Goal: Task Accomplishment & Management: Use online tool/utility

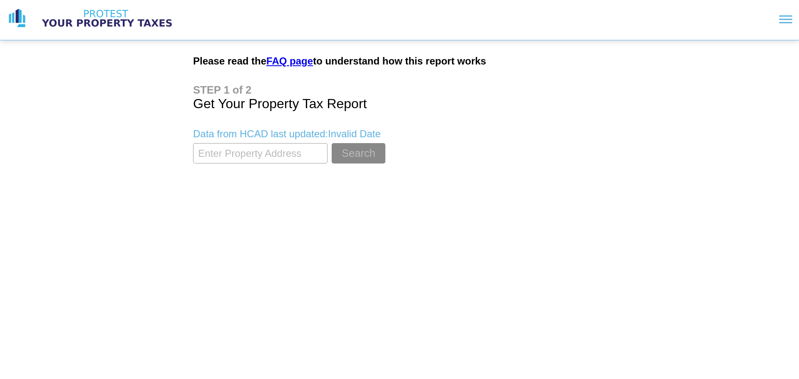
click at [238, 146] on input "textbox" at bounding box center [260, 153] width 134 height 20
click at [332, 143] on button "Search" at bounding box center [359, 153] width 54 height 20
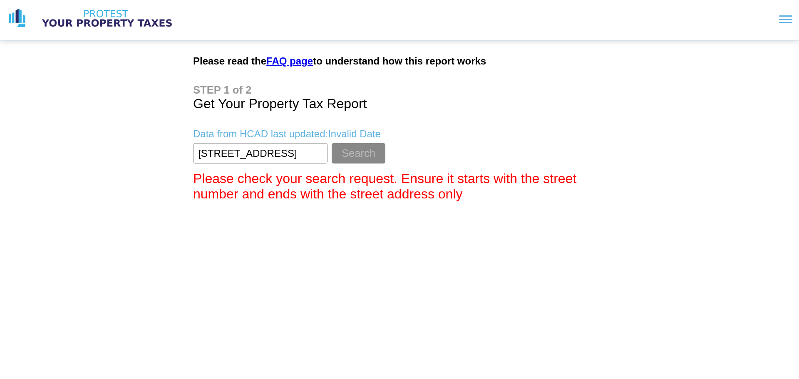
click at [332, 143] on button "Search" at bounding box center [359, 153] width 54 height 20
type input "[STREET_ADDRESS][PERSON_NAME]"
click at [332, 143] on button "Search" at bounding box center [359, 153] width 54 height 20
drag, startPoint x: 308, startPoint y: 156, endPoint x: 100, endPoint y: 155, distance: 208.1
click at [100, 155] on div "Please read the FAQ page to understand how this report works Get Your Property …" at bounding box center [399, 104] width 799 height 208
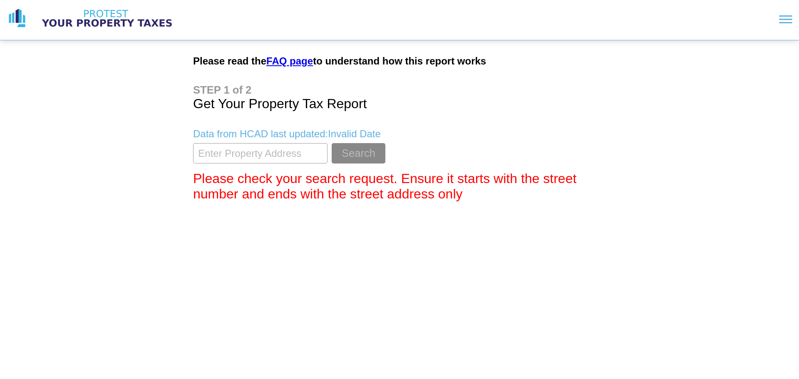
type input "7"
click at [582, 182] on div "Please check your search request. Ensure it starts with the street number and e…" at bounding box center [399, 186] width 413 height 31
click at [265, 146] on input "textbox" at bounding box center [260, 153] width 134 height 20
click at [332, 143] on button "Search" at bounding box center [359, 153] width 54 height 20
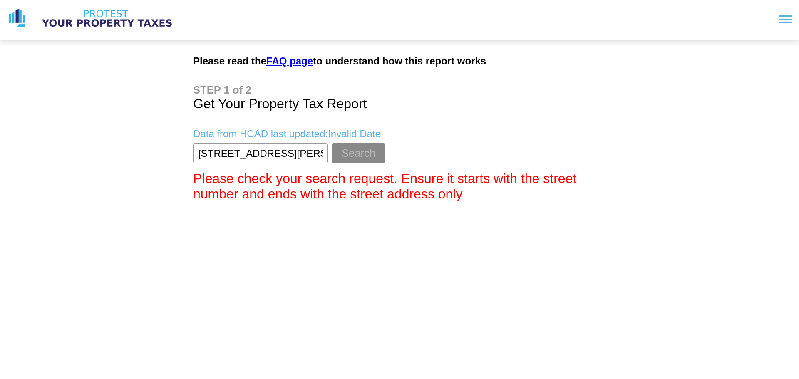
click at [332, 143] on button "Search" at bounding box center [359, 153] width 54 height 20
type input "[STREET_ADDRESS][PERSON_NAME]"
click at [332, 143] on button "Search" at bounding box center [359, 153] width 54 height 20
click at [300, 154] on input "textbox" at bounding box center [260, 153] width 134 height 20
